Goal: Transaction & Acquisition: Purchase product/service

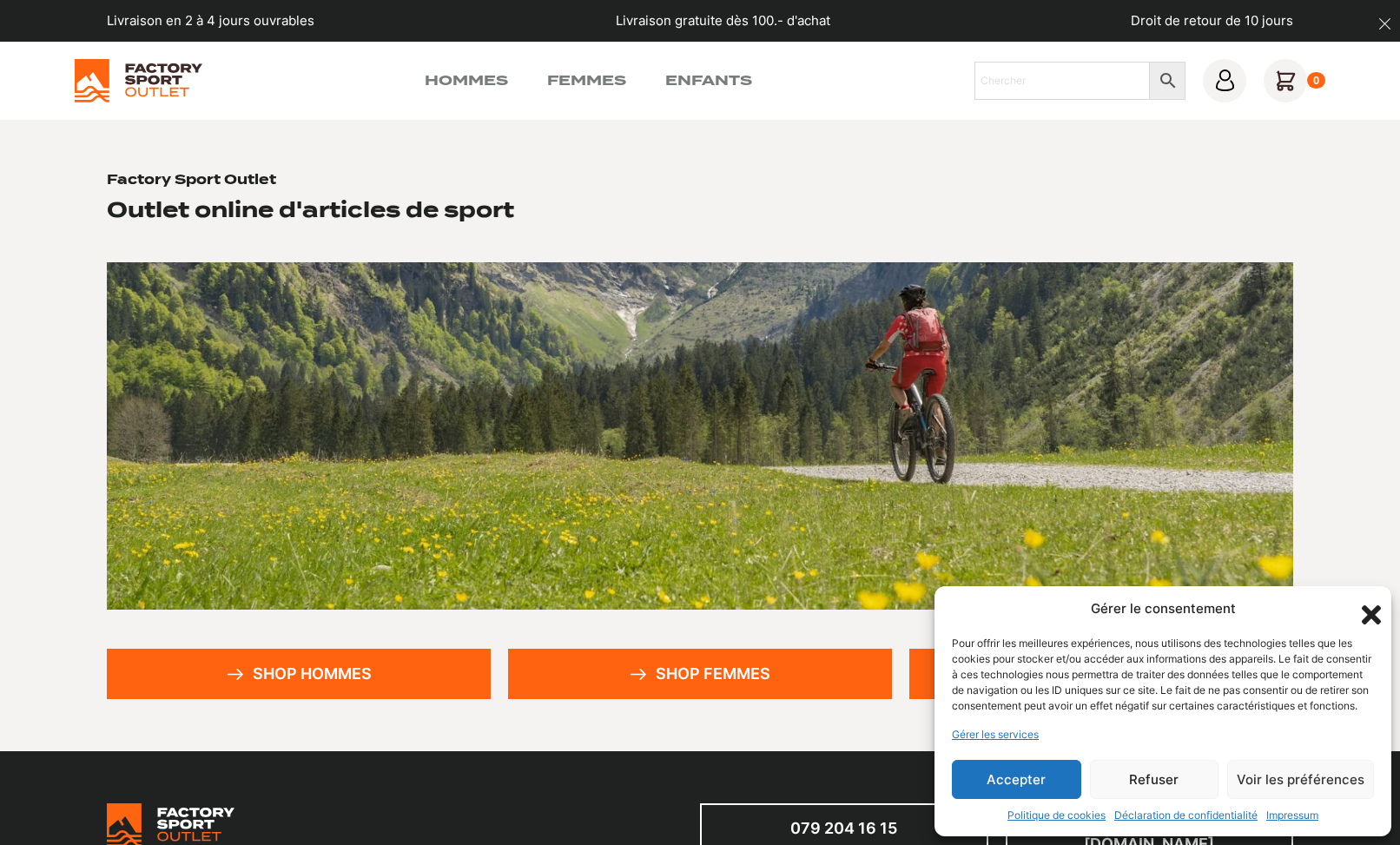
click at [689, 669] on link "Shop femmes" at bounding box center [700, 674] width 384 height 51
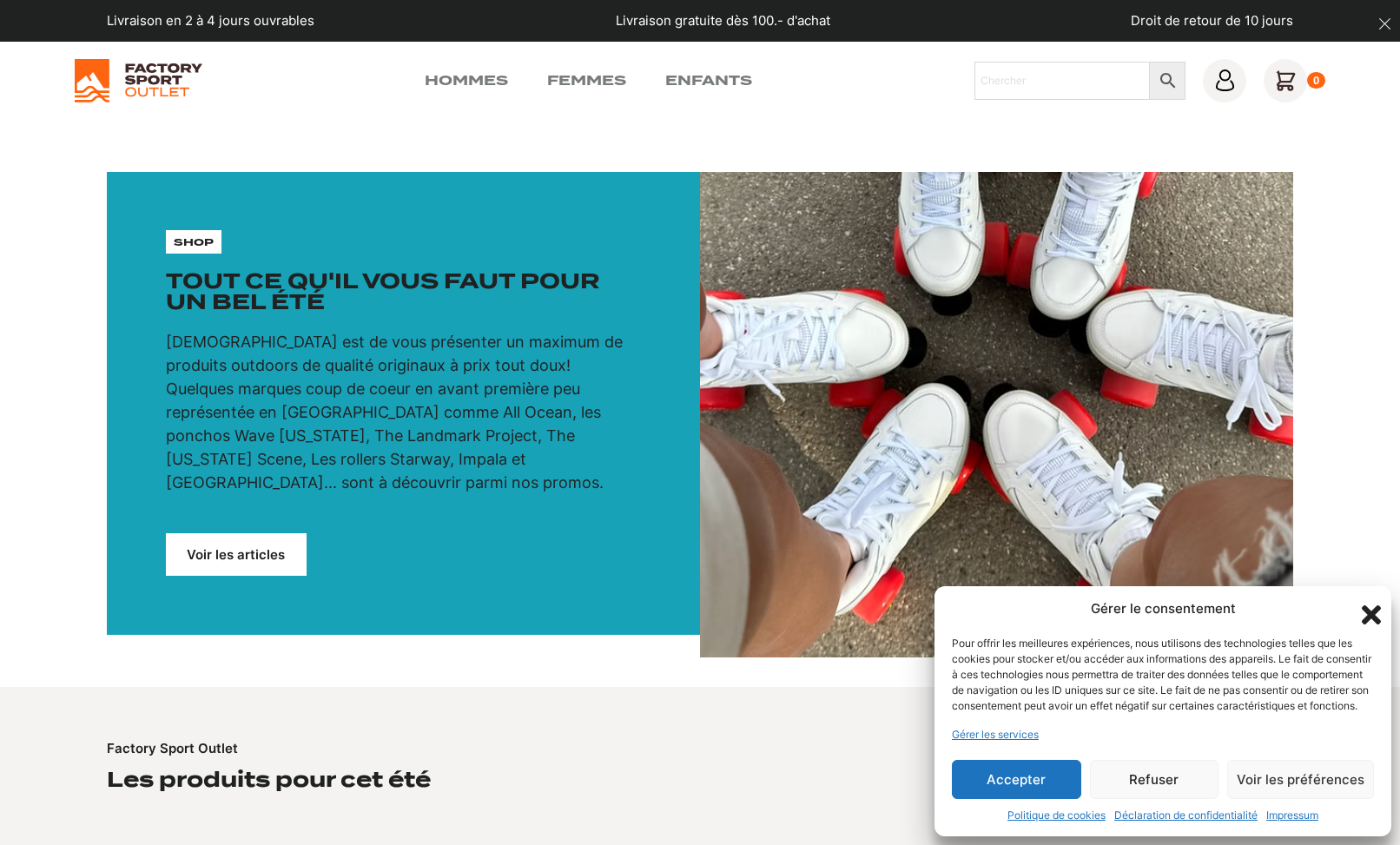
click at [1039, 791] on button "Accepter" at bounding box center [1016, 779] width 129 height 39
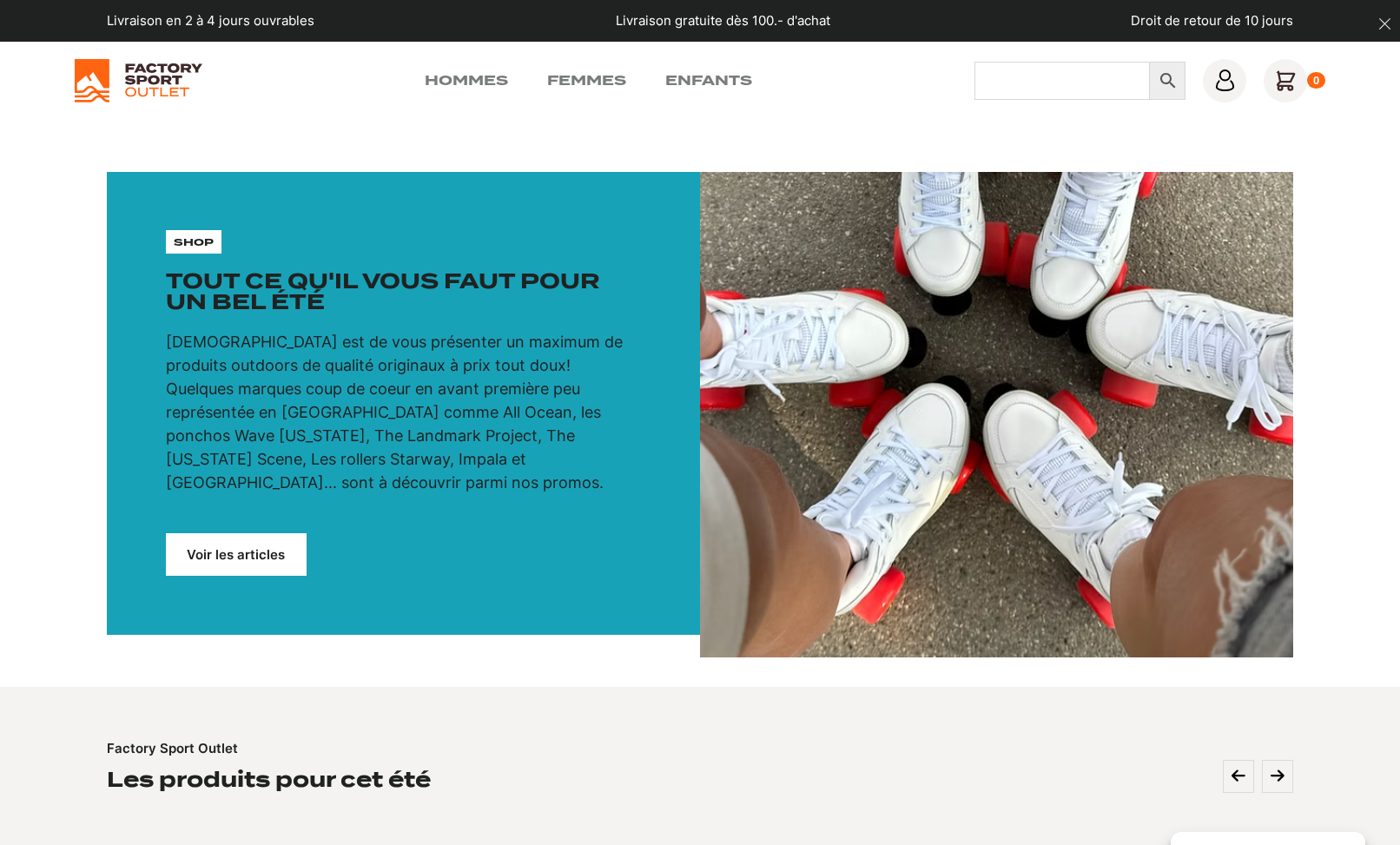
click at [1028, 90] on input "Chercher" at bounding box center [1062, 80] width 176 height 38
type input "trail"
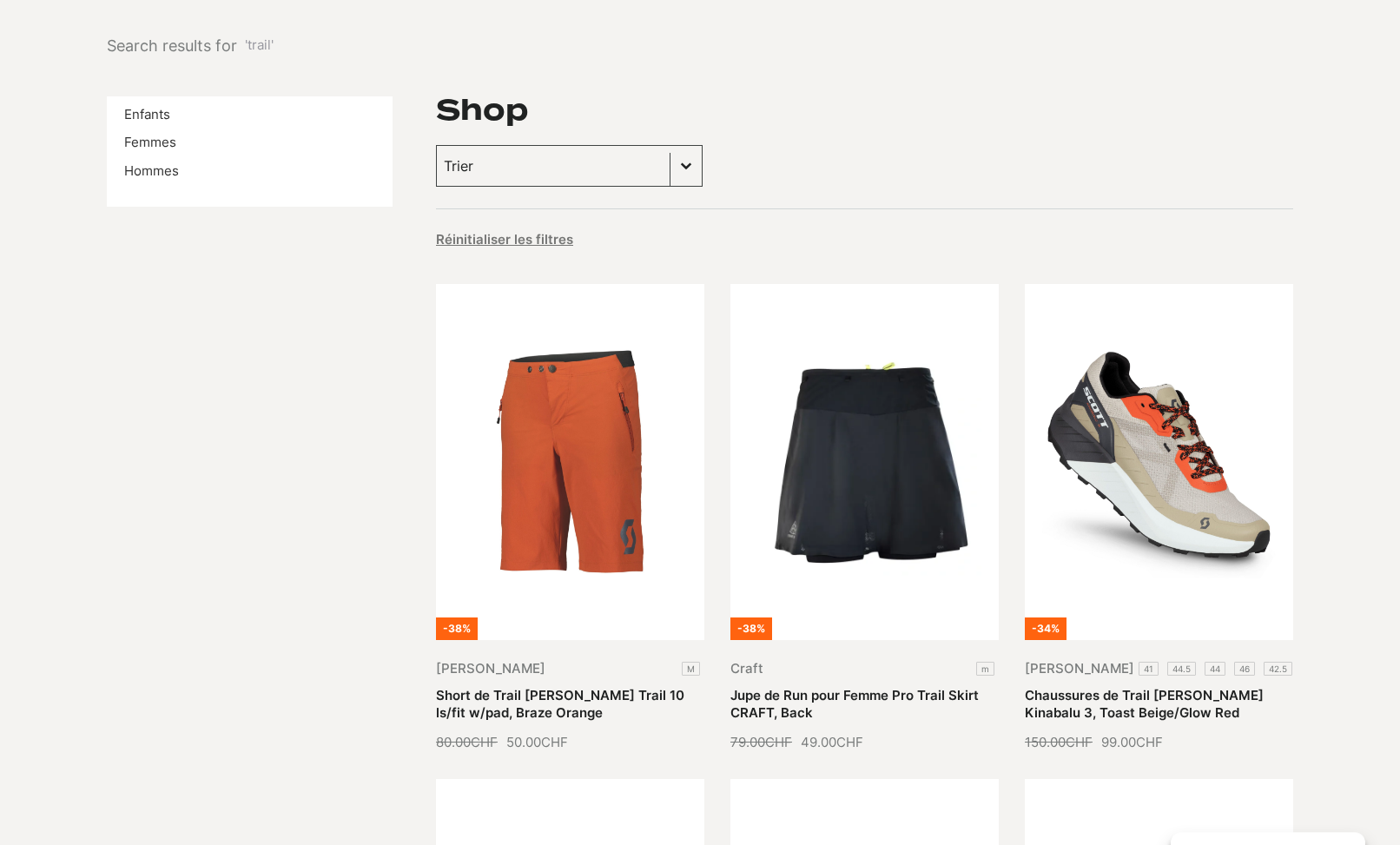
scroll to position [88, 0]
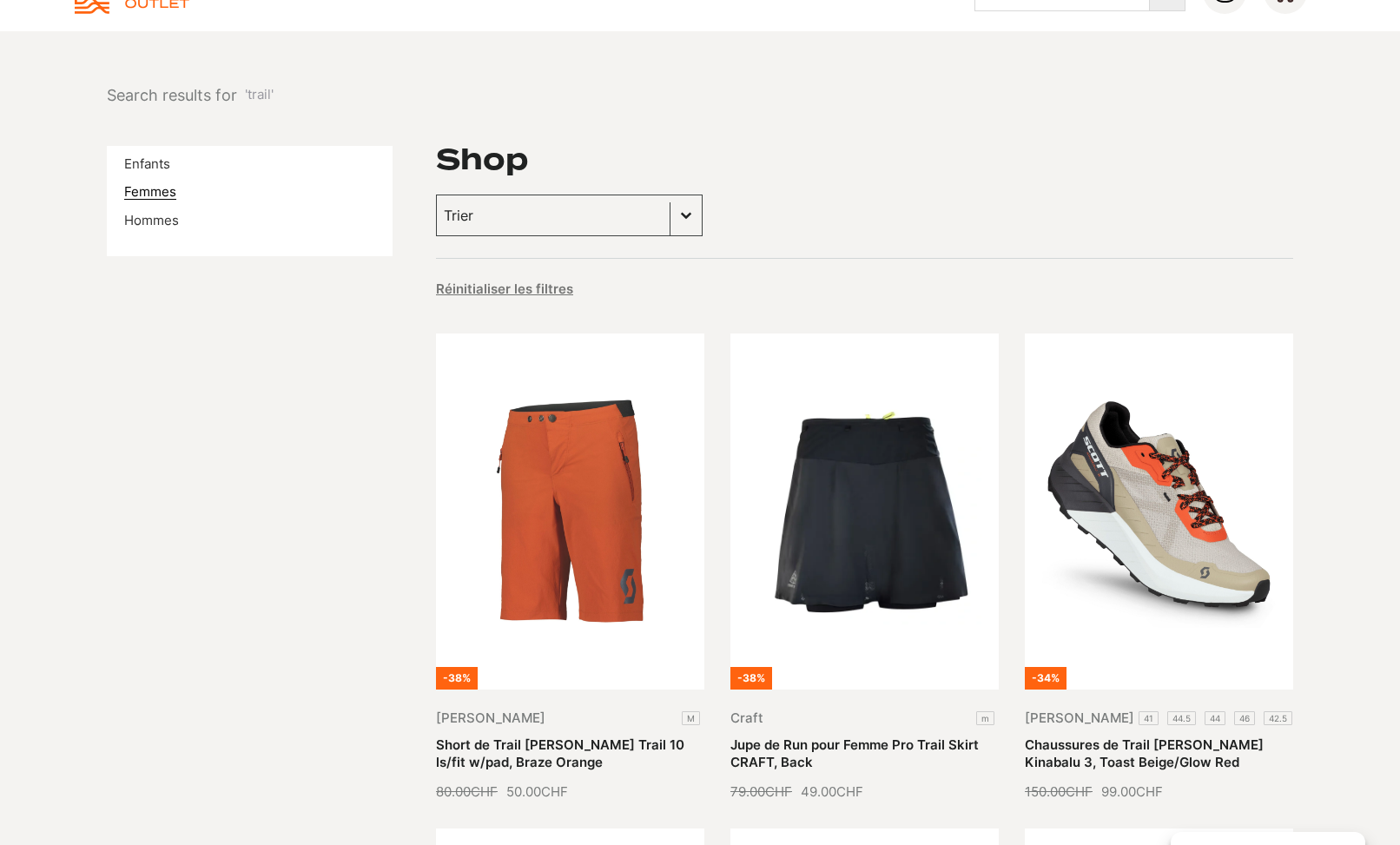
click at [168, 188] on link "Femmes" at bounding box center [151, 191] width 52 height 17
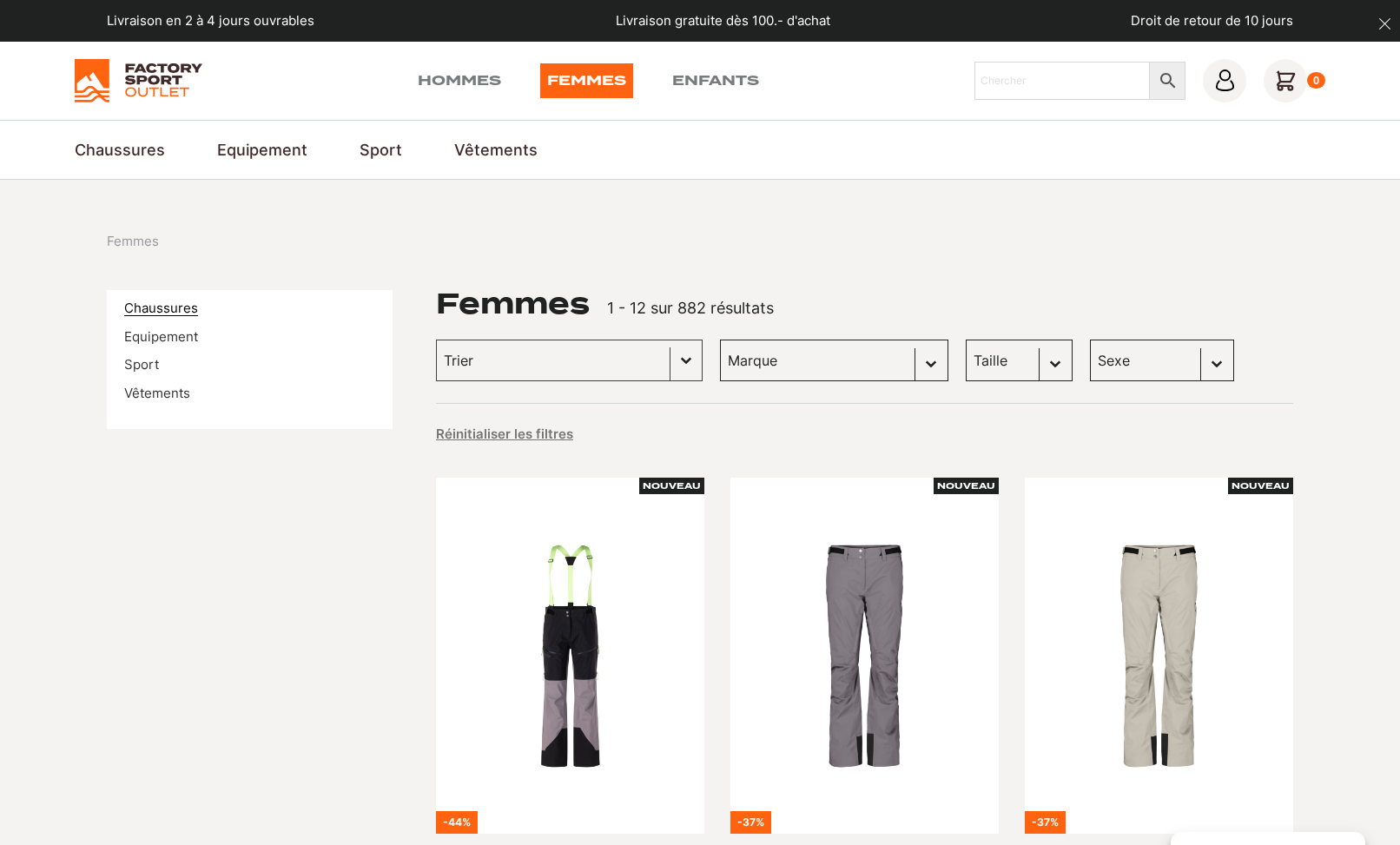
click at [170, 305] on link "Chaussures" at bounding box center [161, 307] width 74 height 17
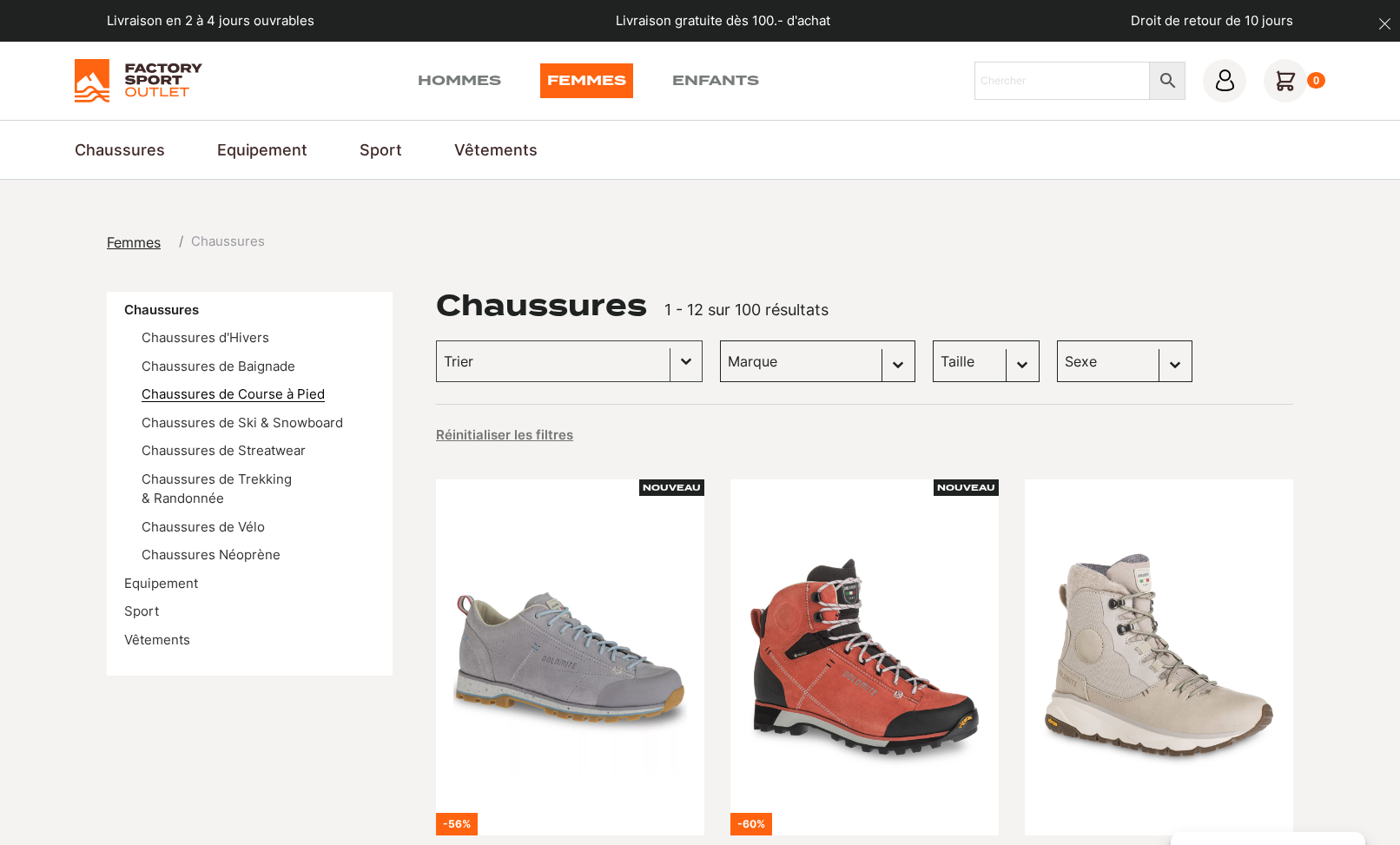
click at [247, 390] on link "Chaussures de Course à Pied" at bounding box center [233, 393] width 184 height 17
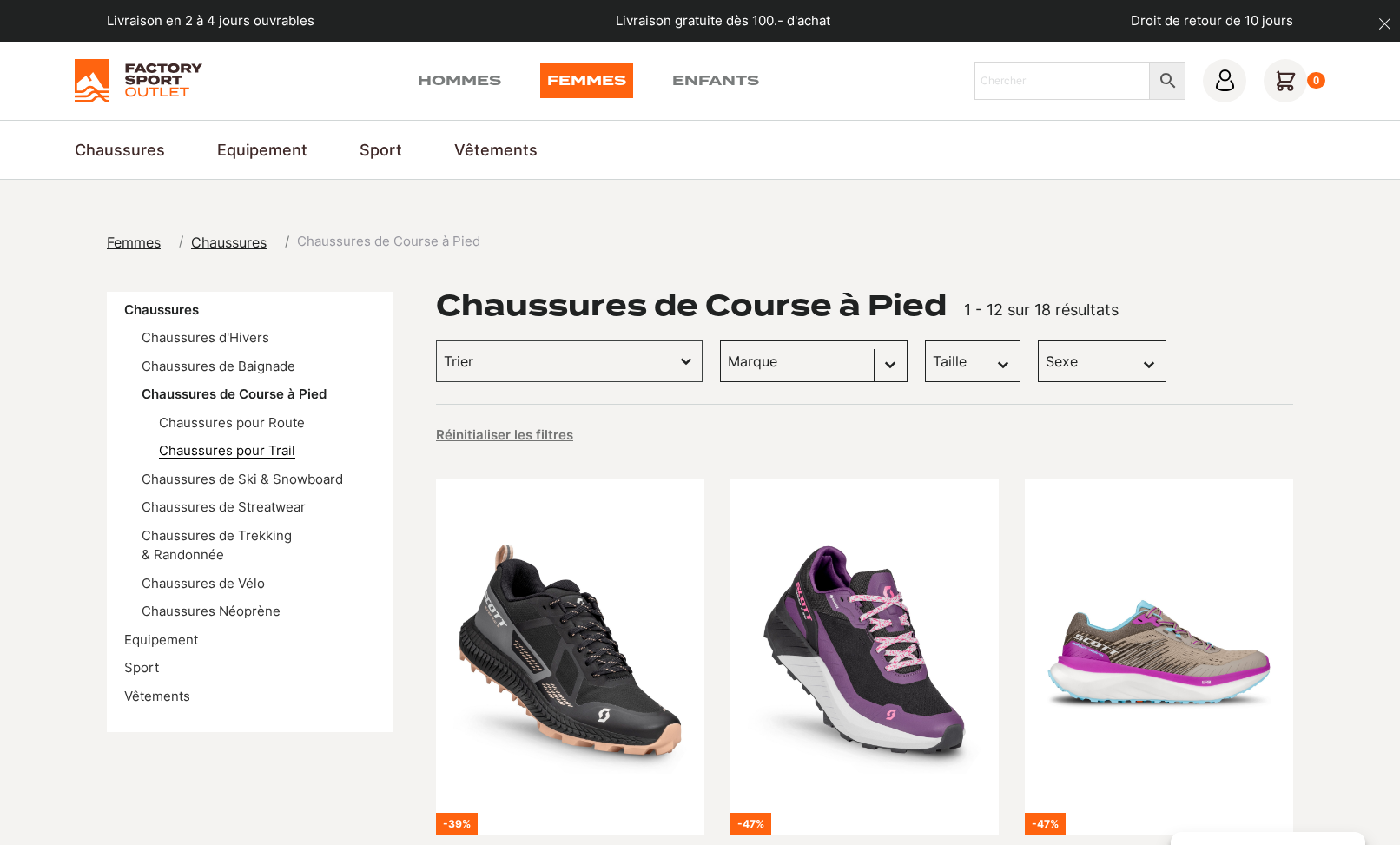
click at [272, 447] on link "Chaussures pour Trail" at bounding box center [227, 450] width 136 height 17
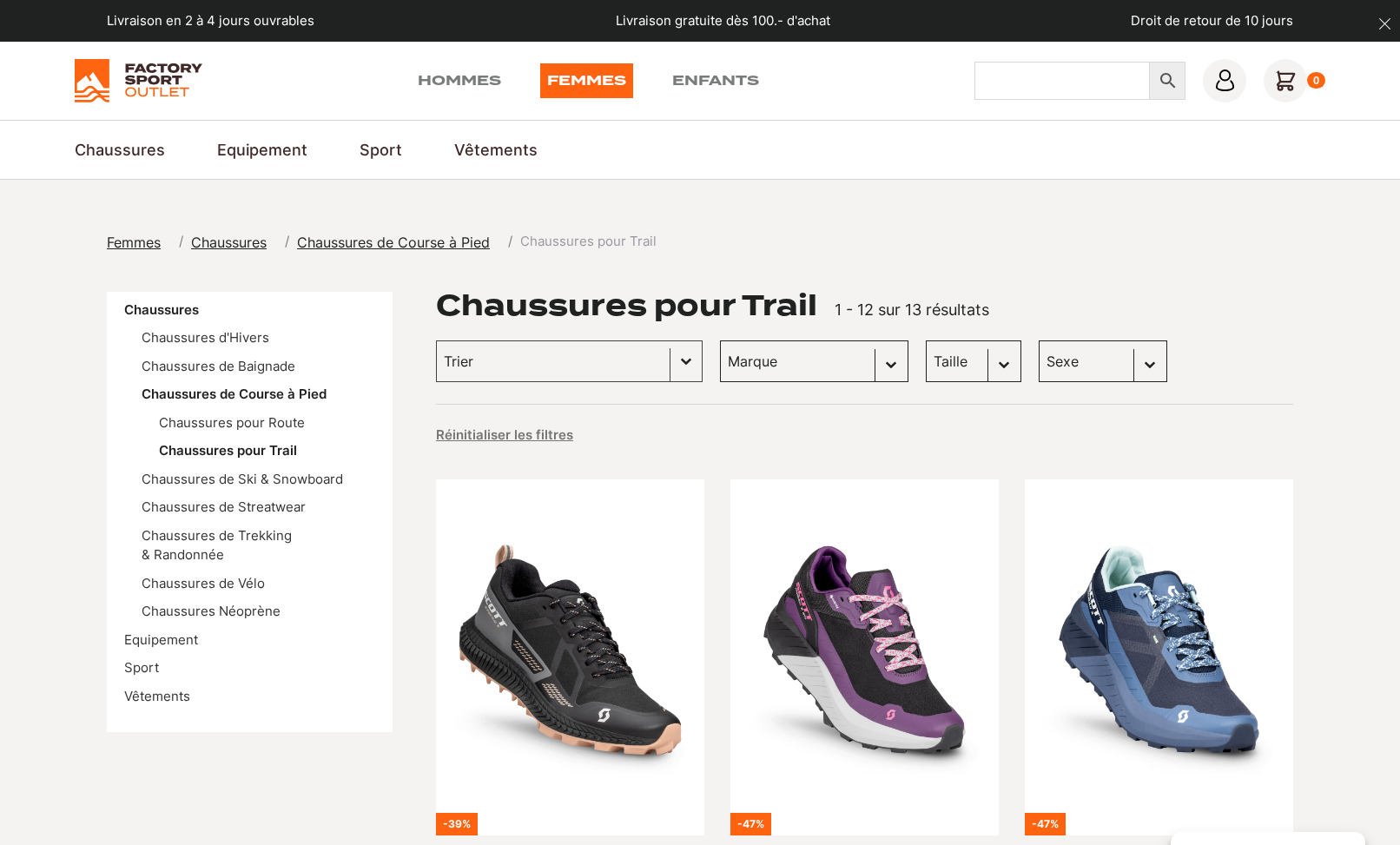
click at [1075, 79] on input "Chercher" at bounding box center [1062, 80] width 176 height 38
type input "spinning"
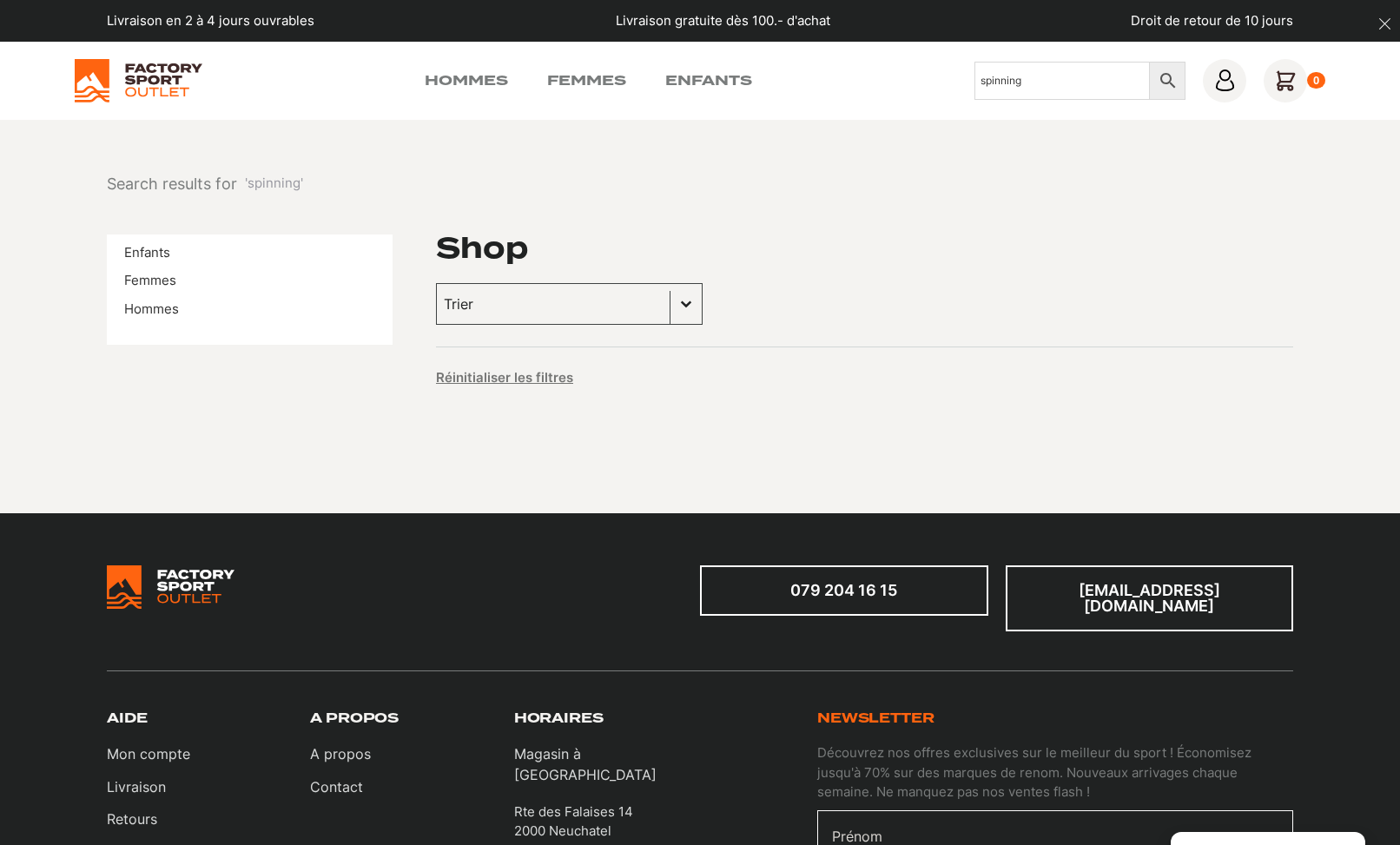
click at [189, 276] on li "Femmes" at bounding box center [250, 281] width 251 height 20
click at [154, 283] on link "Femmes" at bounding box center [151, 280] width 52 height 17
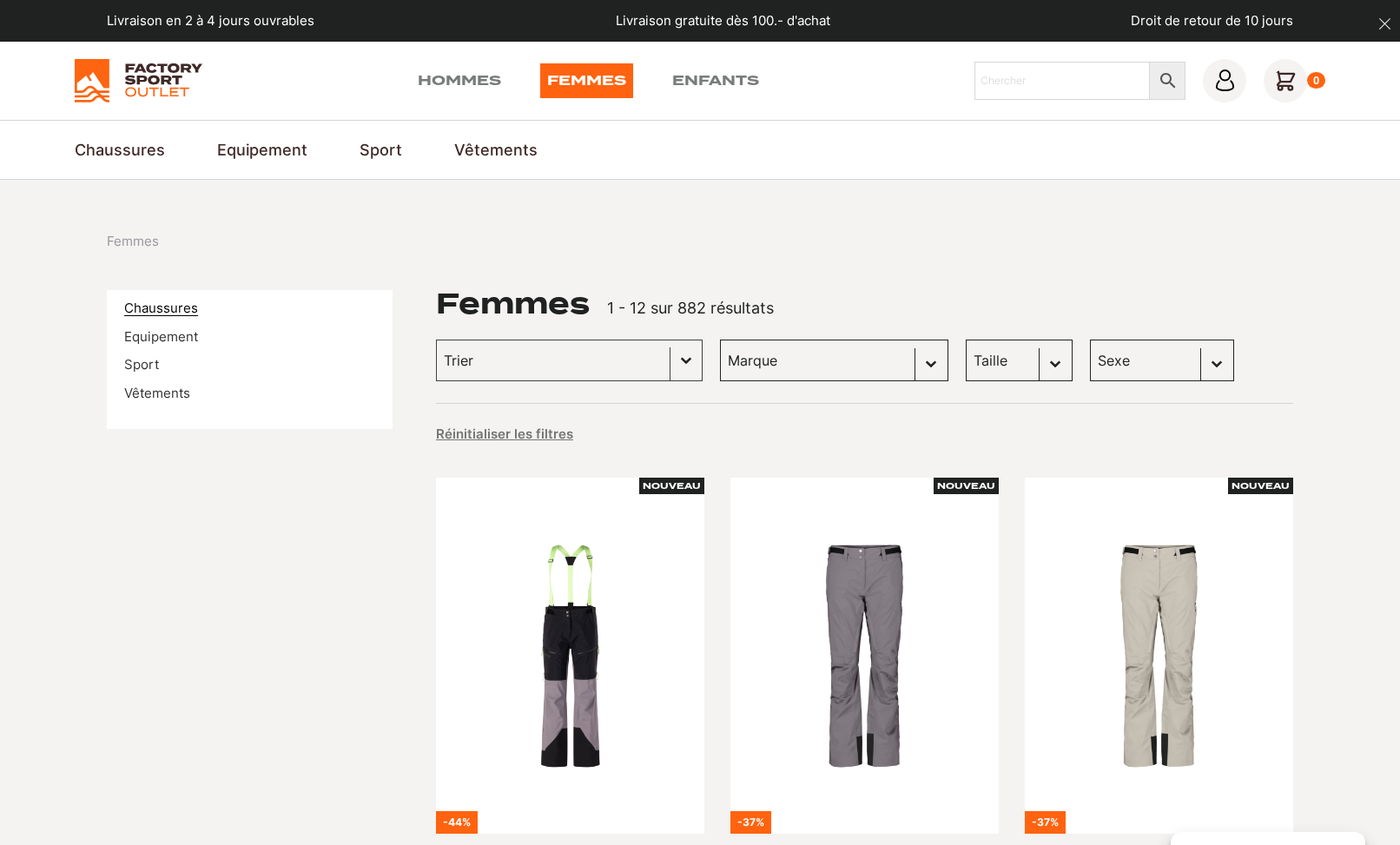
click at [174, 305] on link "Chaussures" at bounding box center [161, 307] width 74 height 17
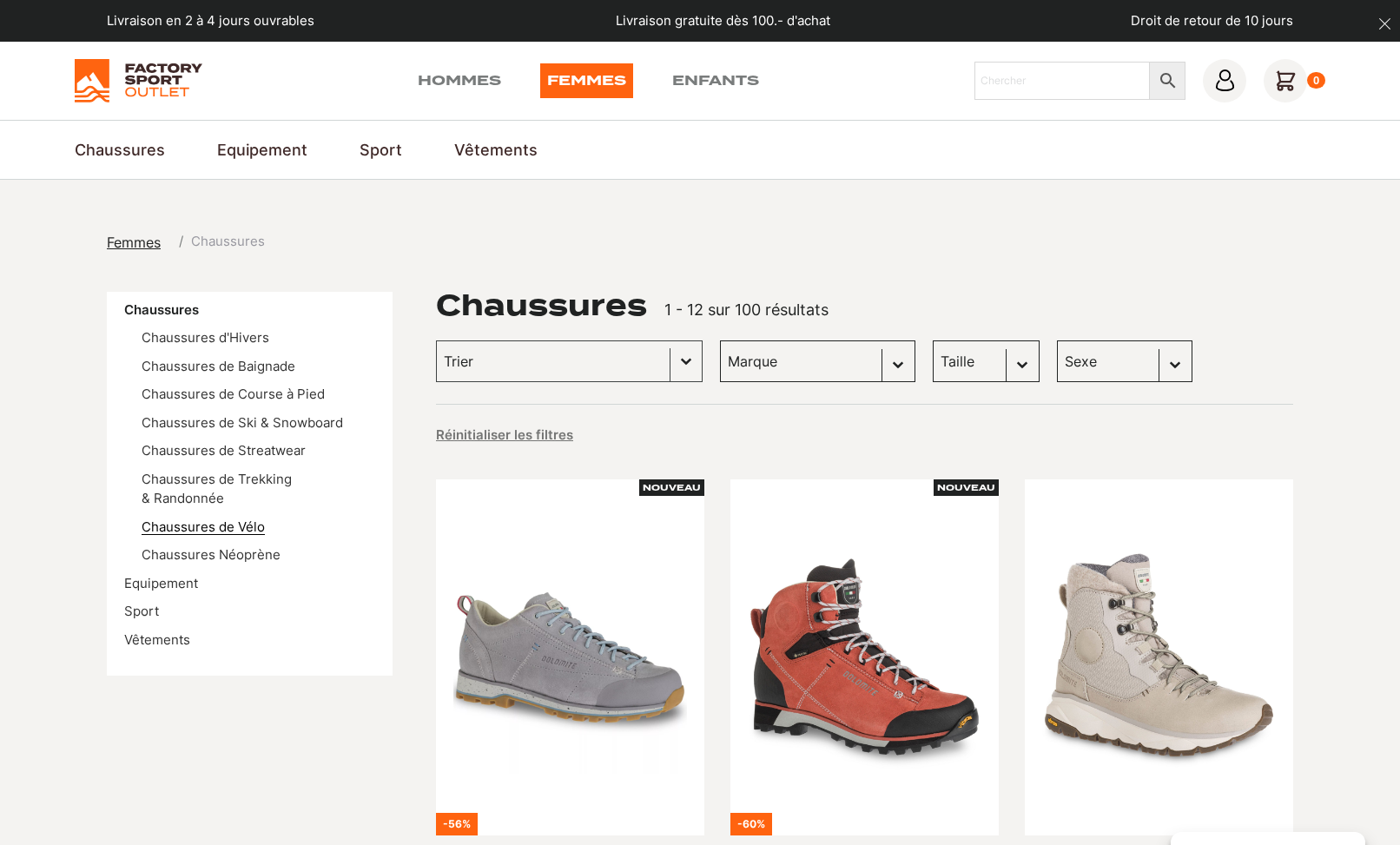
click at [201, 532] on link "Chaussures de Vélo" at bounding box center [203, 526] width 123 height 17
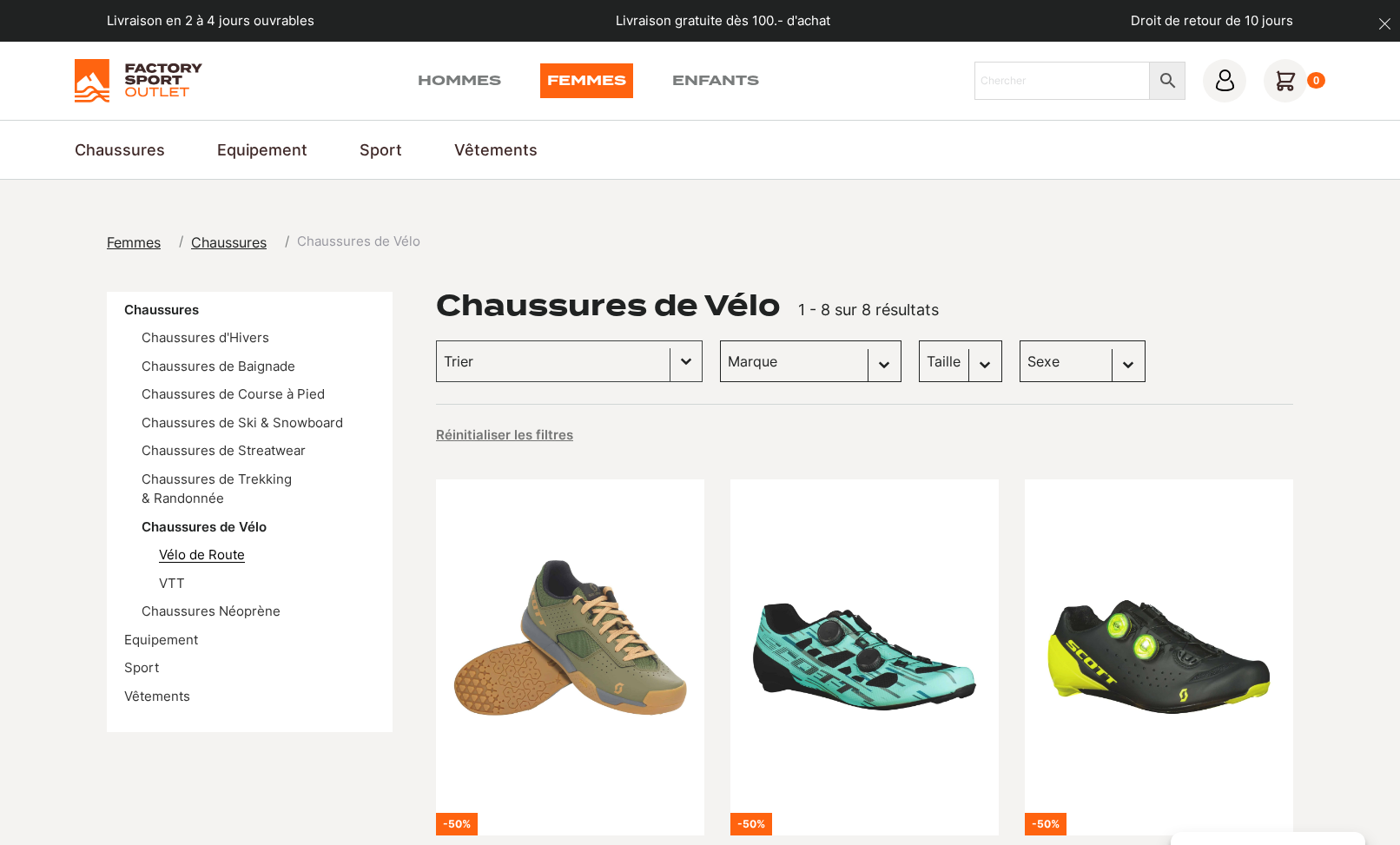
click at [231, 554] on link "Vélo de Route" at bounding box center [202, 554] width 86 height 17
